Goal: Task Accomplishment & Management: Manage account settings

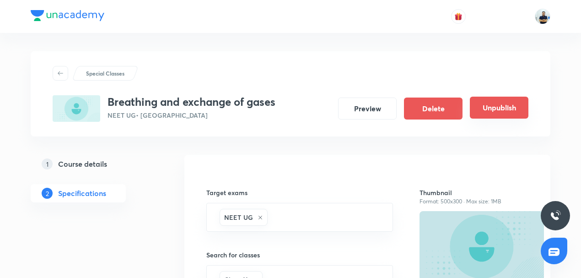
click at [509, 114] on button "Unpublish" at bounding box center [499, 108] width 59 height 22
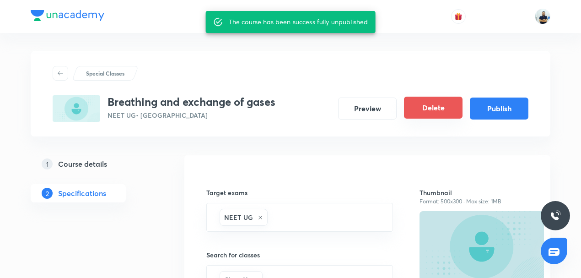
click at [427, 105] on button "Delete" at bounding box center [433, 108] width 59 height 22
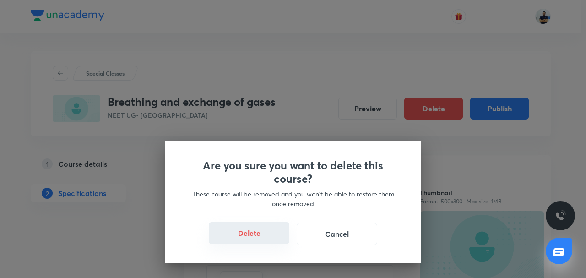
click at [254, 235] on button "Delete" at bounding box center [249, 233] width 81 height 22
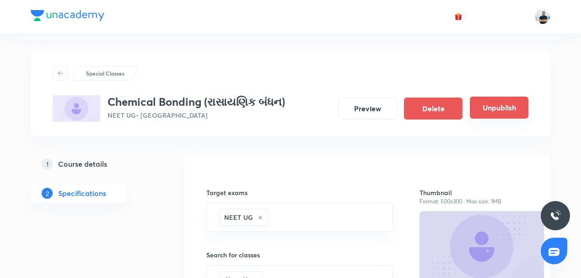
click at [495, 100] on button "Unpublish" at bounding box center [499, 108] width 59 height 22
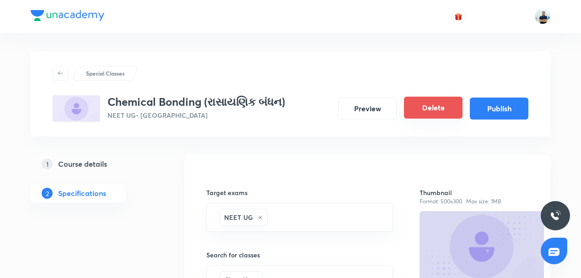
click at [438, 102] on button "Delete" at bounding box center [433, 108] width 59 height 22
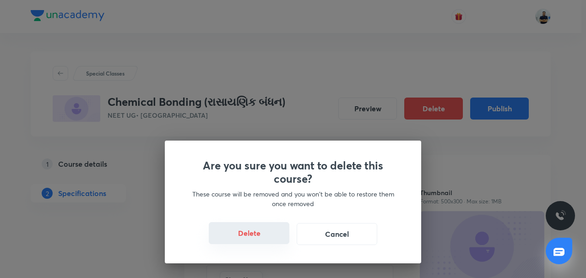
click at [255, 238] on button "Delete" at bounding box center [249, 233] width 81 height 22
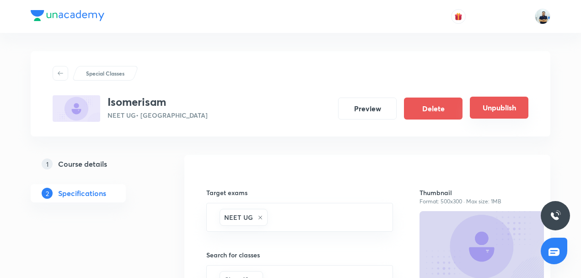
click at [503, 104] on button "Unpublish" at bounding box center [499, 108] width 59 height 22
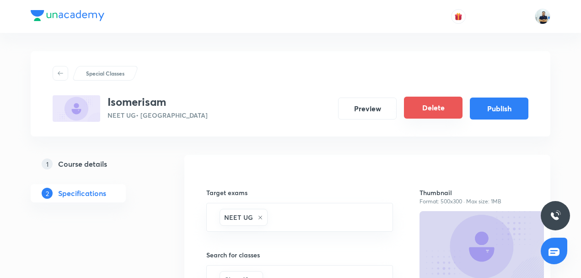
click at [407, 108] on button "Delete" at bounding box center [433, 108] width 59 height 22
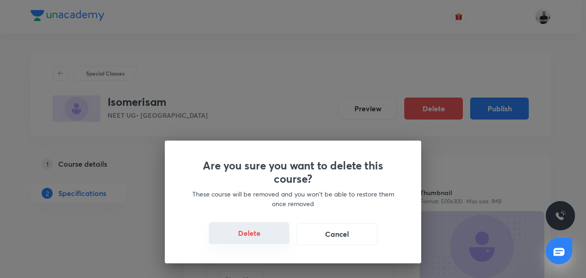
click at [249, 237] on button "Delete" at bounding box center [249, 233] width 81 height 22
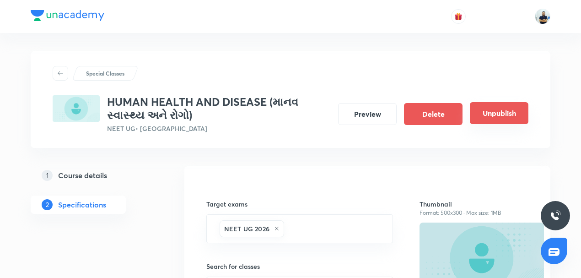
click at [507, 107] on button "Unpublish" at bounding box center [499, 113] width 59 height 22
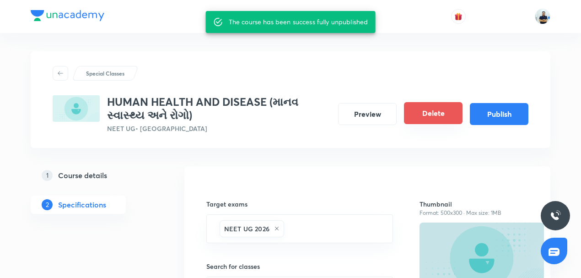
click at [439, 118] on button "Delete" at bounding box center [433, 113] width 59 height 22
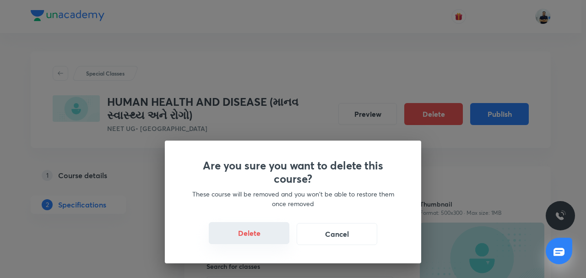
click at [266, 226] on button "Delete" at bounding box center [249, 233] width 81 height 22
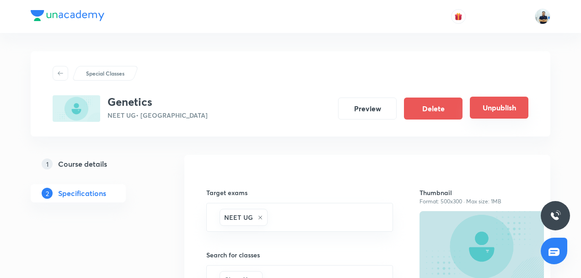
click at [491, 112] on button "Unpublish" at bounding box center [499, 108] width 59 height 22
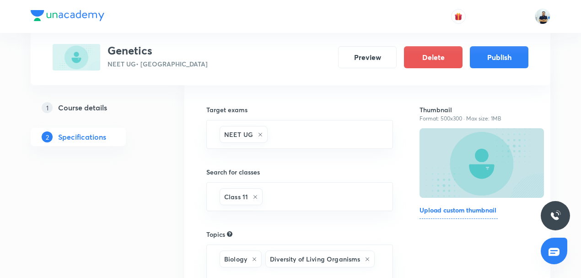
scroll to position [81, 0]
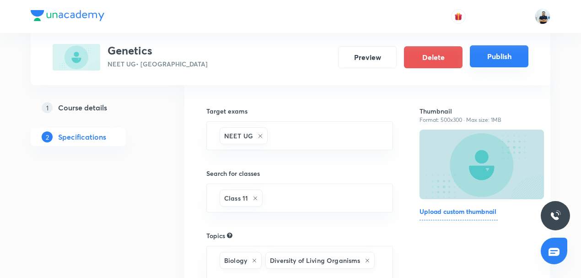
click at [485, 58] on button "Publish" at bounding box center [499, 56] width 59 height 22
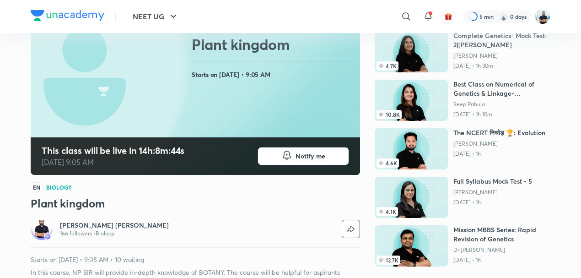
scroll to position [178, 0]
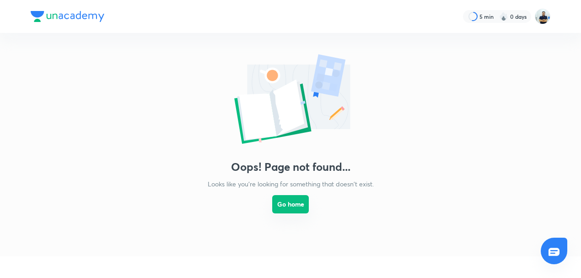
click at [296, 204] on button "Go home" at bounding box center [290, 204] width 37 height 18
